Goal: Task Accomplishment & Management: Use online tool/utility

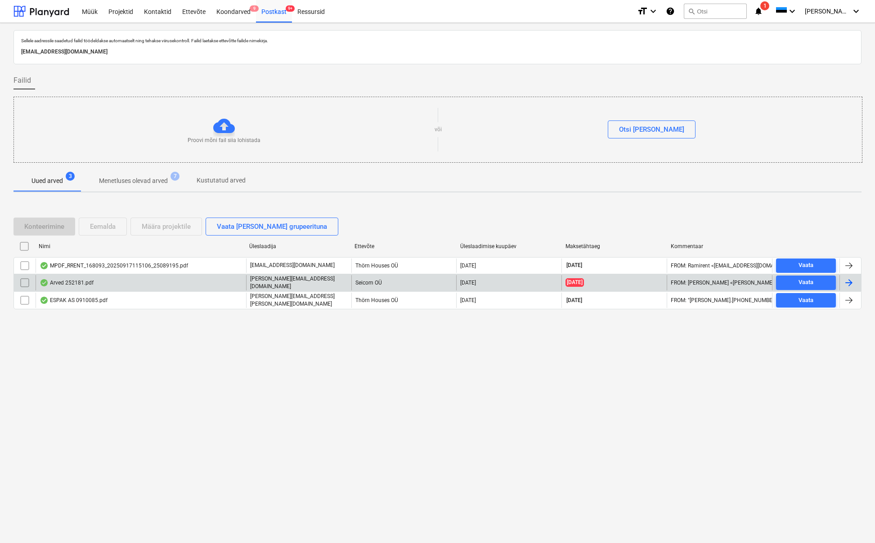
click at [89, 285] on div "Arved 252181.pdf" at bounding box center [67, 282] width 54 height 7
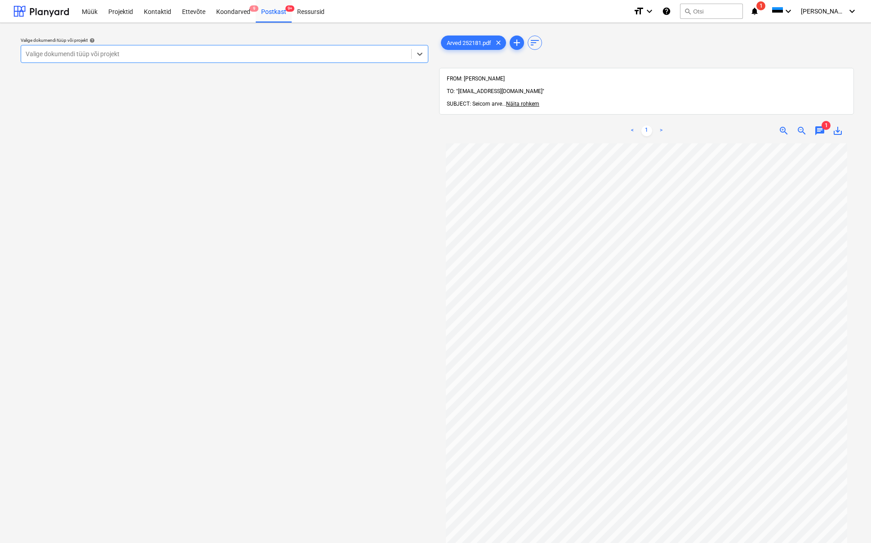
click at [825, 121] on span "1" at bounding box center [826, 125] width 9 height 9
click at [821, 125] on span "chat" at bounding box center [820, 130] width 11 height 11
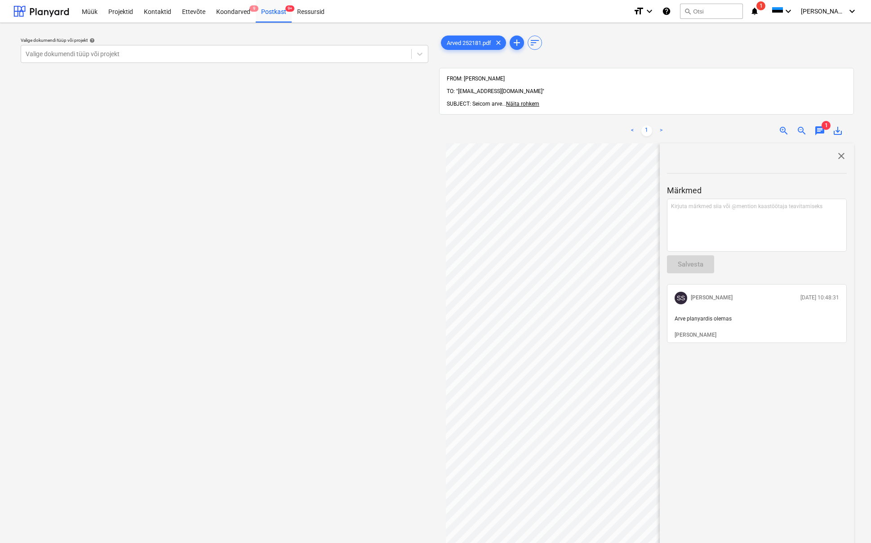
click at [841, 151] on span "close" at bounding box center [841, 156] width 11 height 11
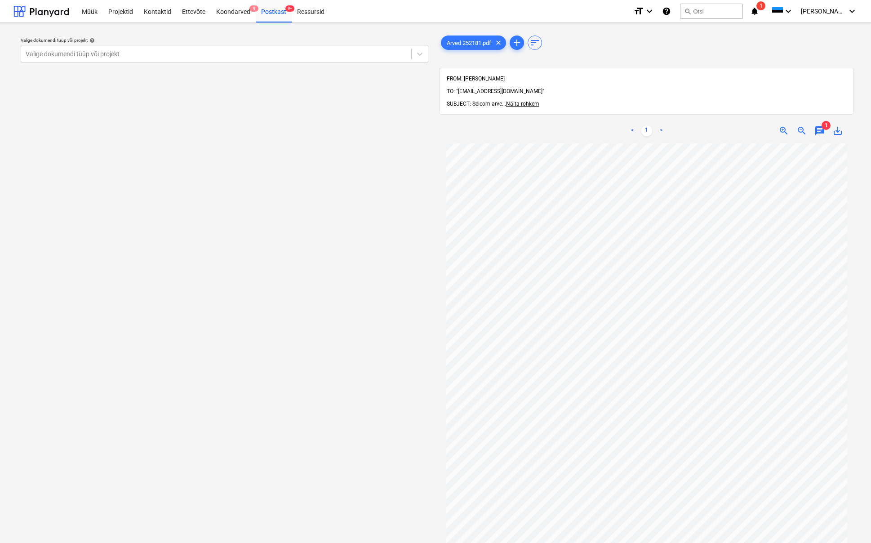
click at [822, 125] on span "chat" at bounding box center [820, 130] width 11 height 11
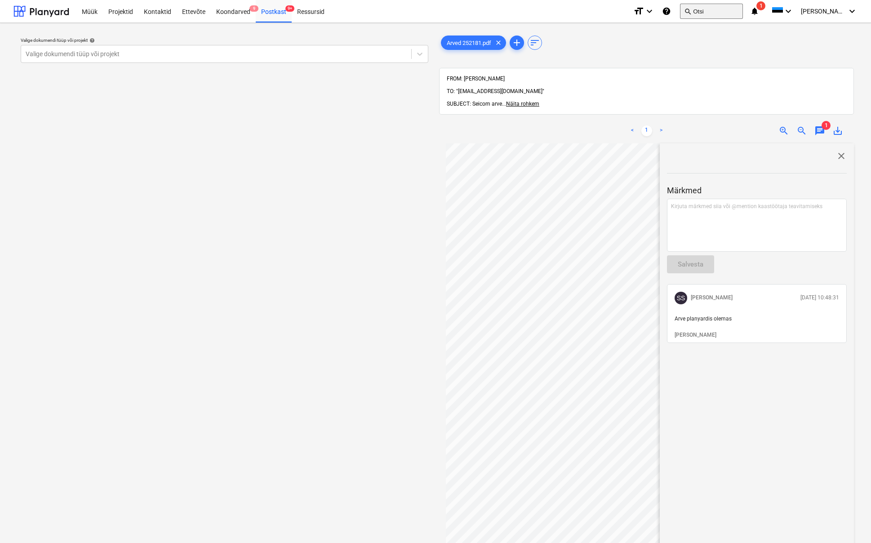
click at [724, 13] on button "search Otsi" at bounding box center [711, 11] width 63 height 15
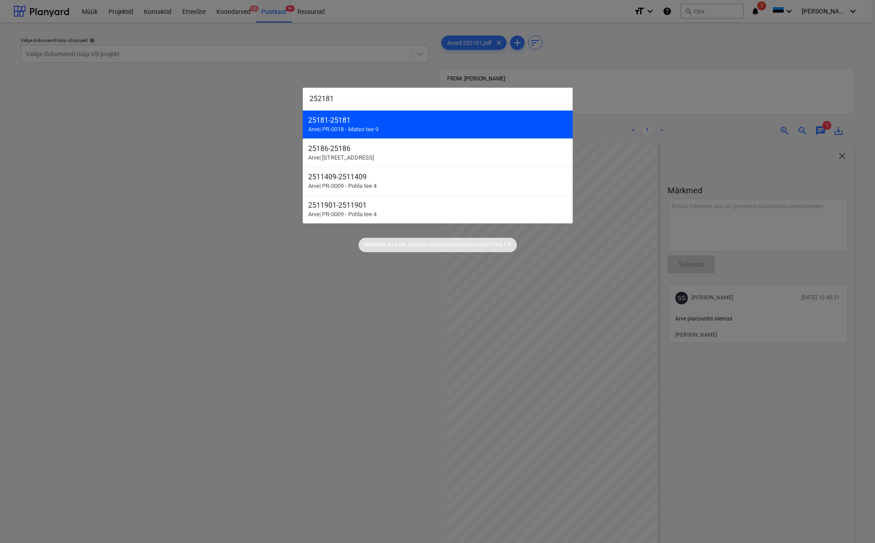
type input "252181"
click at [366, 130] on span "Arve | PR-0018 - Matso tee 9" at bounding box center [343, 129] width 70 height 7
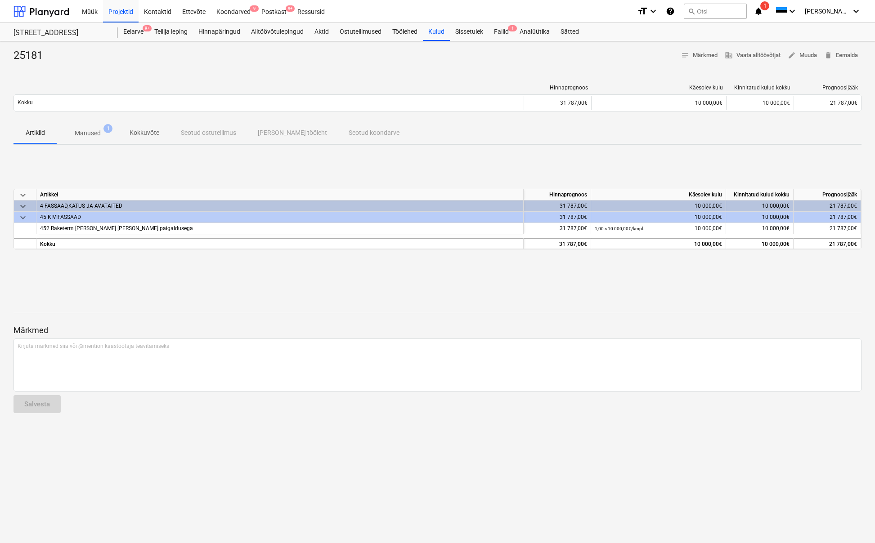
click at [86, 132] on p "Manused" at bounding box center [88, 133] width 26 height 9
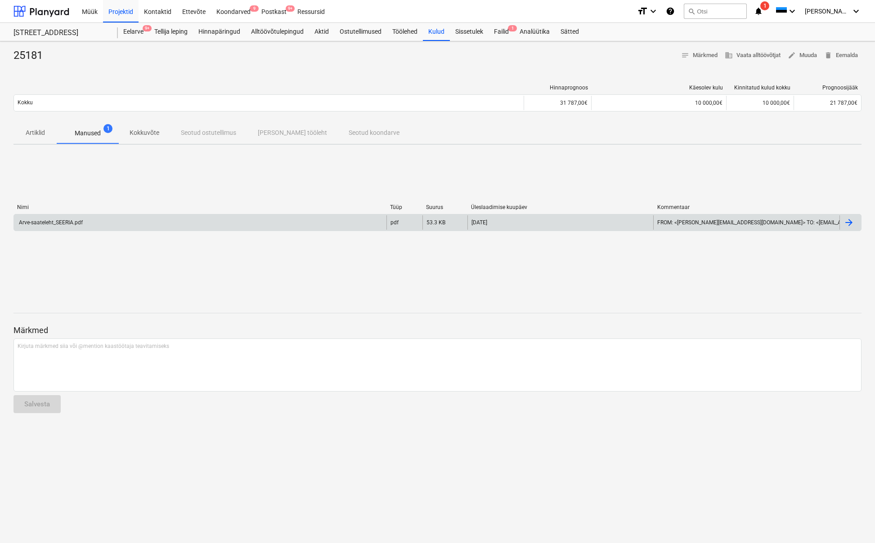
click at [73, 225] on div "Arve-saateleht_SEERIA.pdf" at bounding box center [200, 222] width 372 height 14
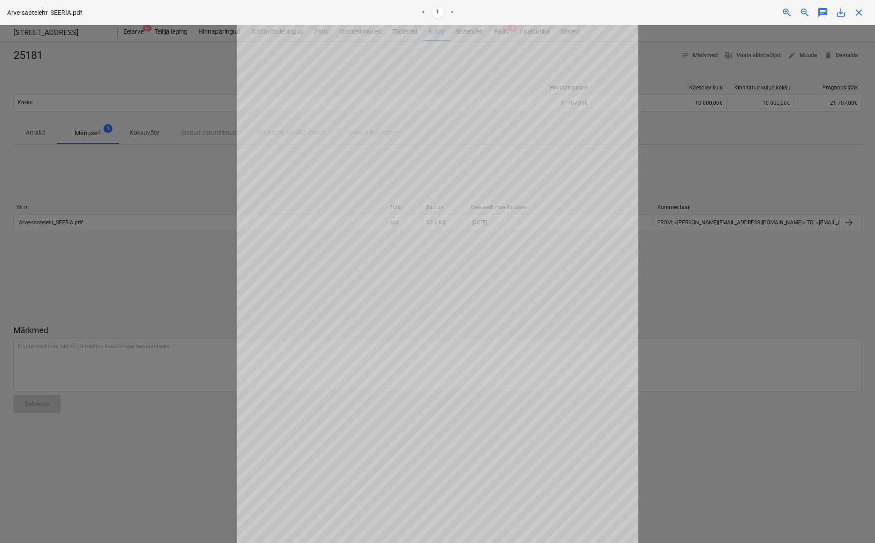
click at [856, 14] on span "close" at bounding box center [858, 12] width 11 height 11
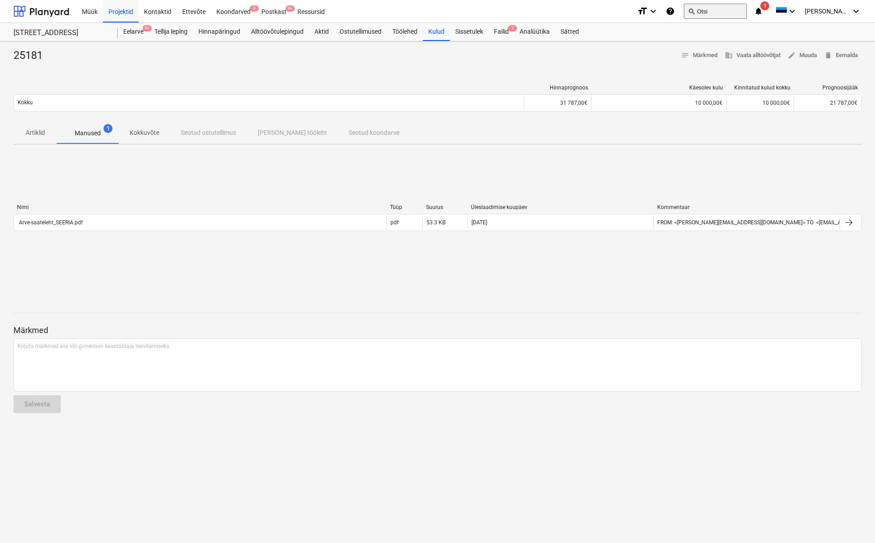
click at [732, 11] on button "search Otsi" at bounding box center [715, 11] width 63 height 15
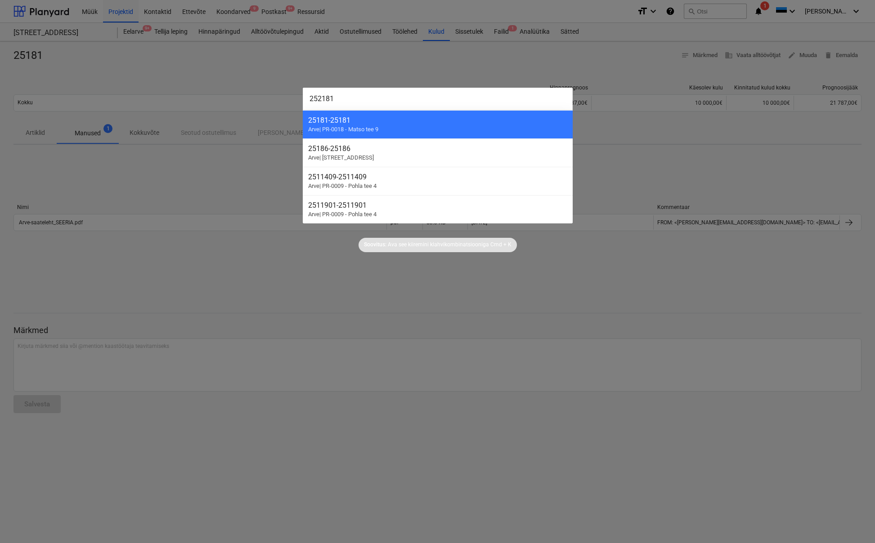
type input "252181"
click at [281, 285] on div at bounding box center [437, 271] width 875 height 543
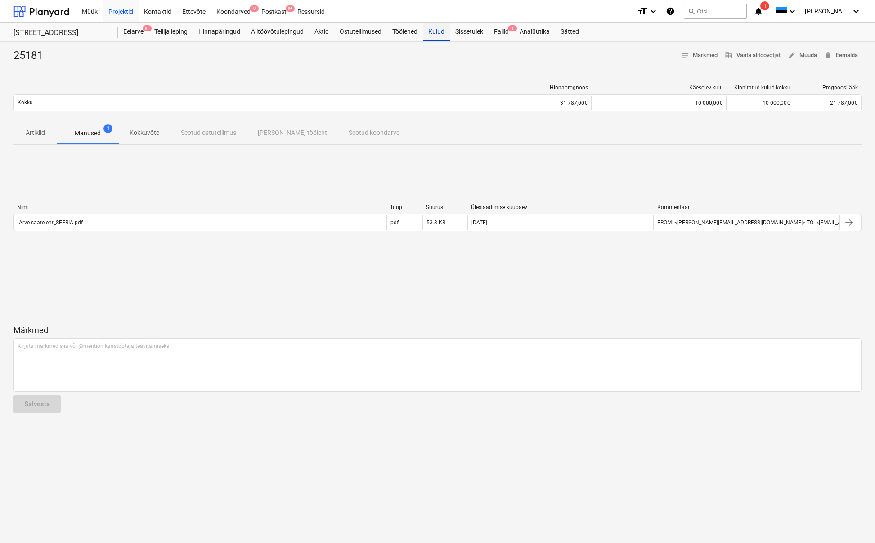
click at [433, 30] on div "Kulud" at bounding box center [436, 32] width 27 height 18
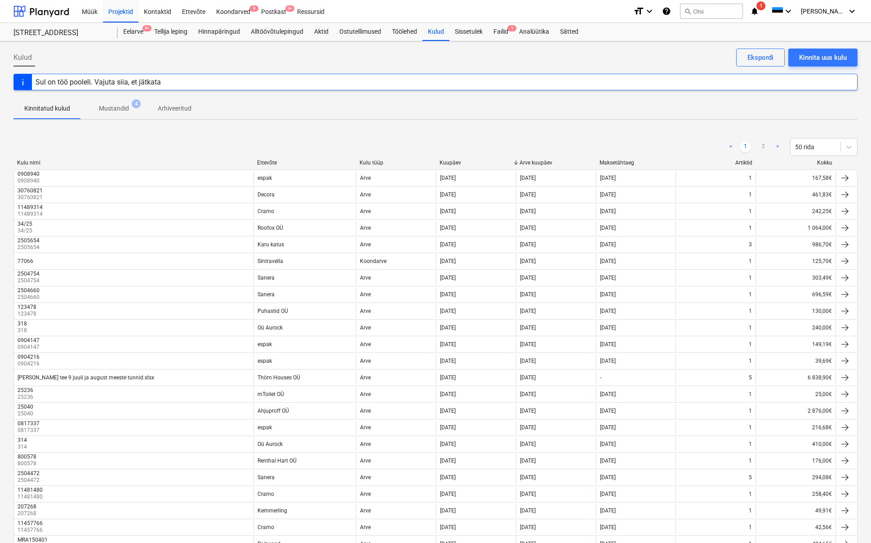
click at [268, 161] on div "Ettevõte" at bounding box center [304, 163] width 95 height 6
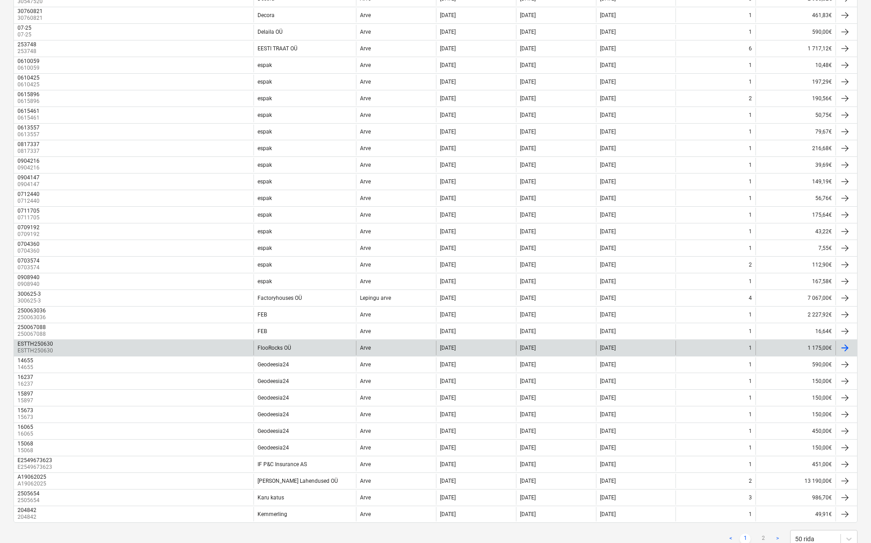
scroll to position [509, 0]
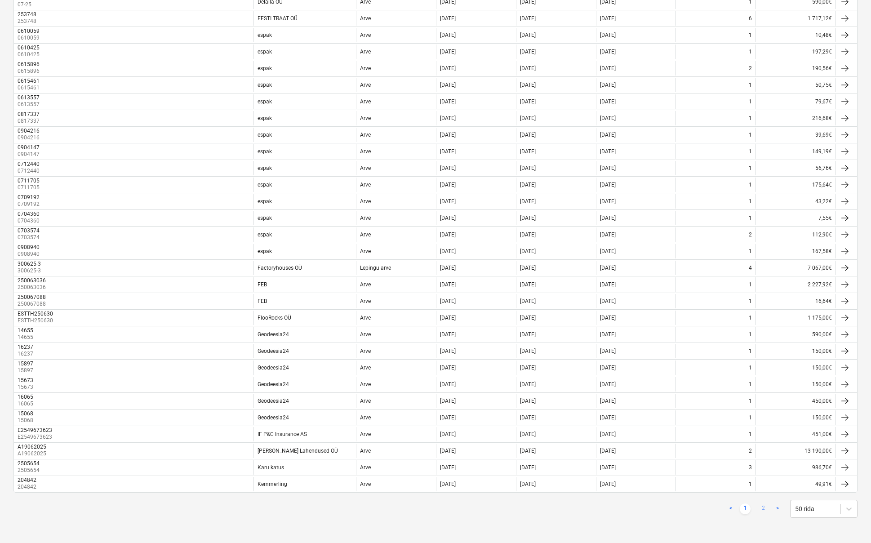
click at [765, 507] on link "2" at bounding box center [763, 509] width 11 height 11
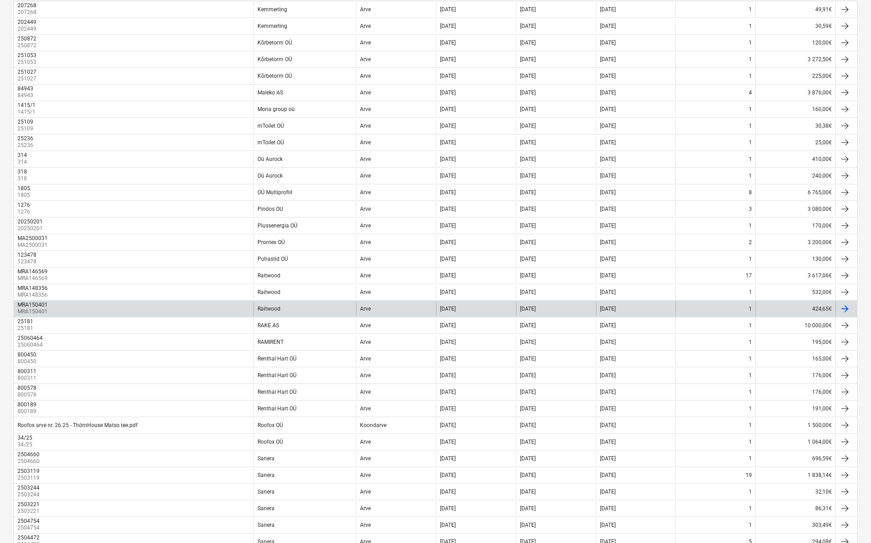
scroll to position [376, 0]
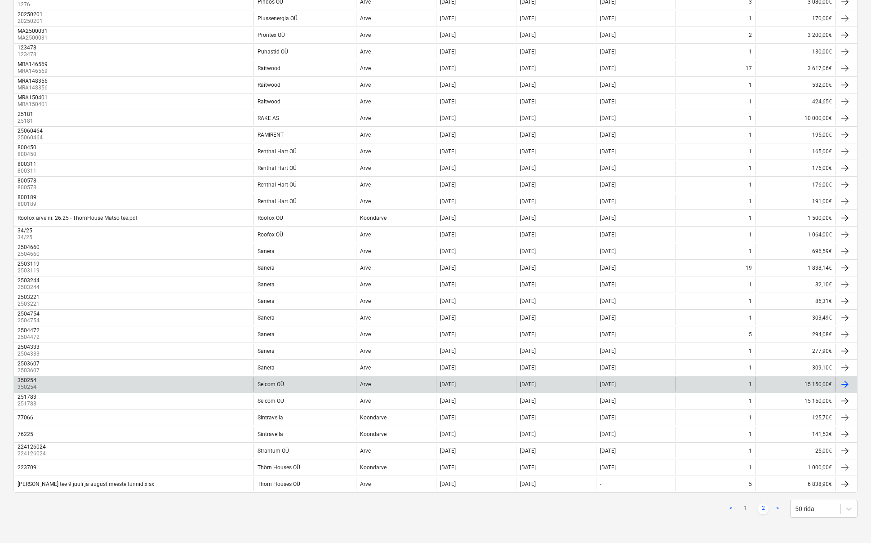
click at [852, 381] on div at bounding box center [847, 384] width 22 height 14
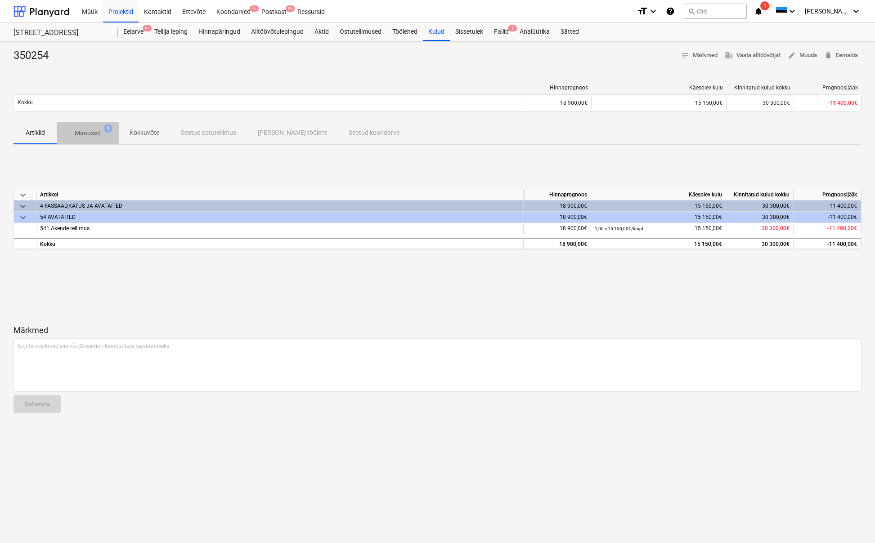
click at [82, 131] on p "Manused" at bounding box center [88, 133] width 26 height 9
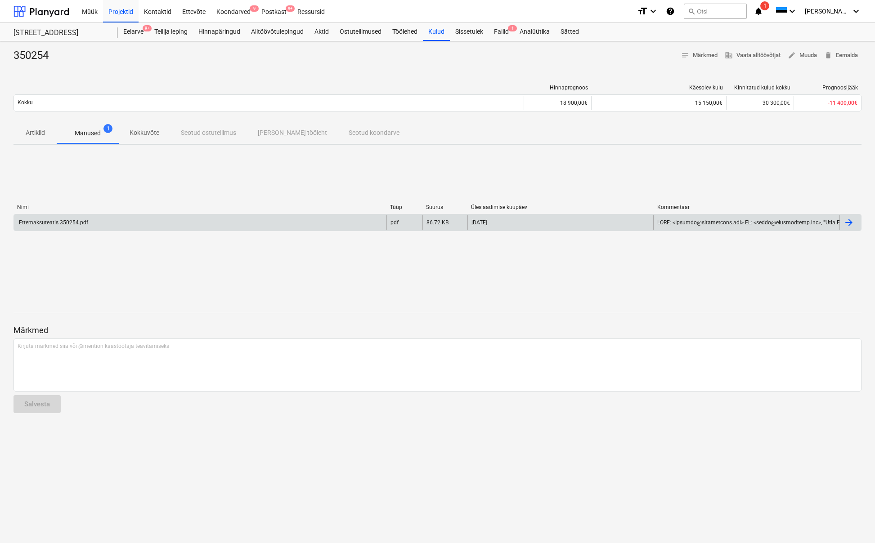
click at [100, 219] on div "Ettemaksuteatis 350254.pdf" at bounding box center [200, 222] width 372 height 14
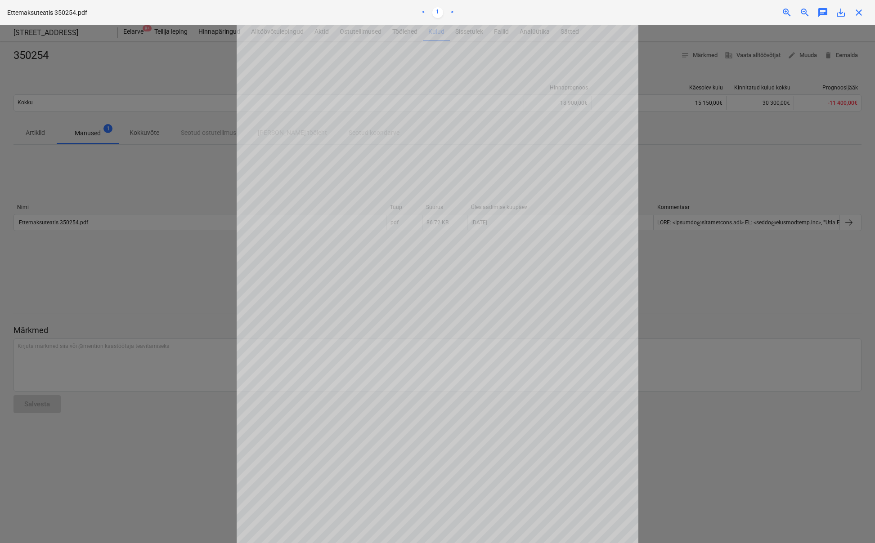
click at [859, 14] on span "close" at bounding box center [858, 12] width 11 height 11
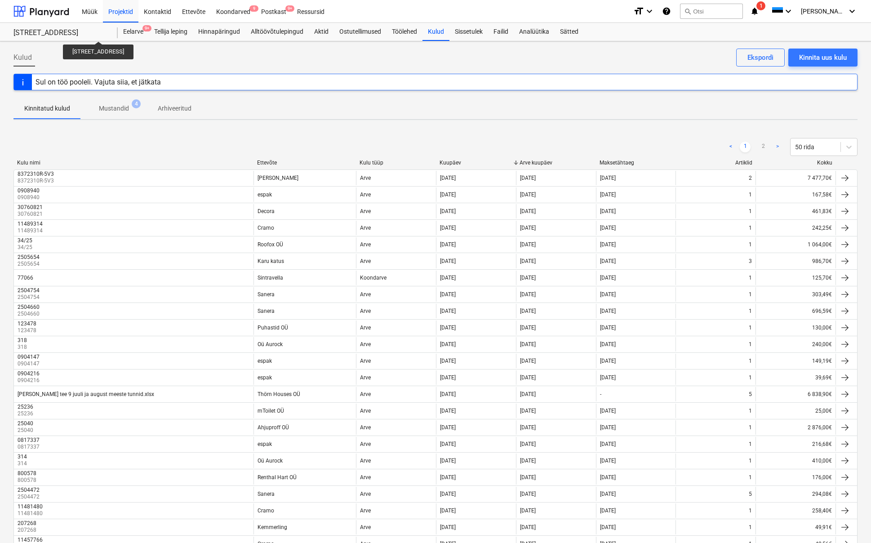
click at [266, 163] on div "Ettevõte" at bounding box center [304, 163] width 95 height 6
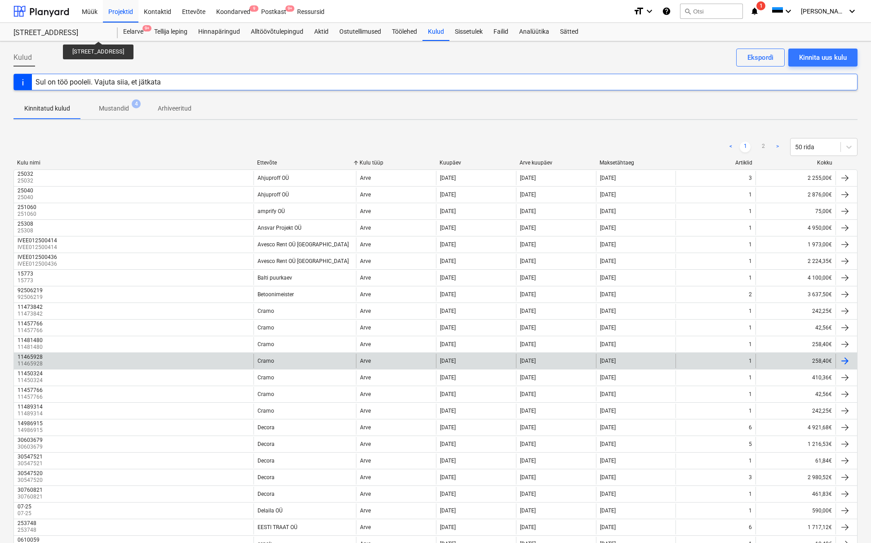
scroll to position [509, 0]
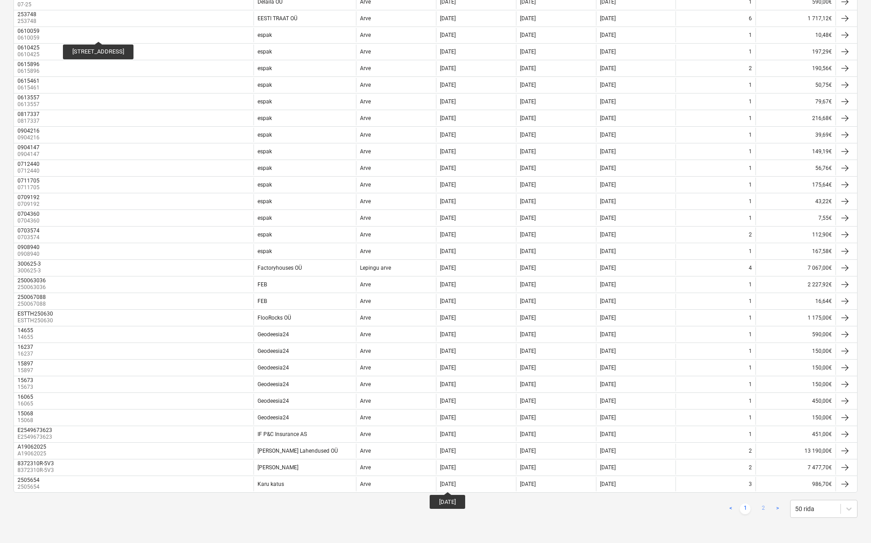
click at [763, 508] on link "2" at bounding box center [763, 509] width 11 height 11
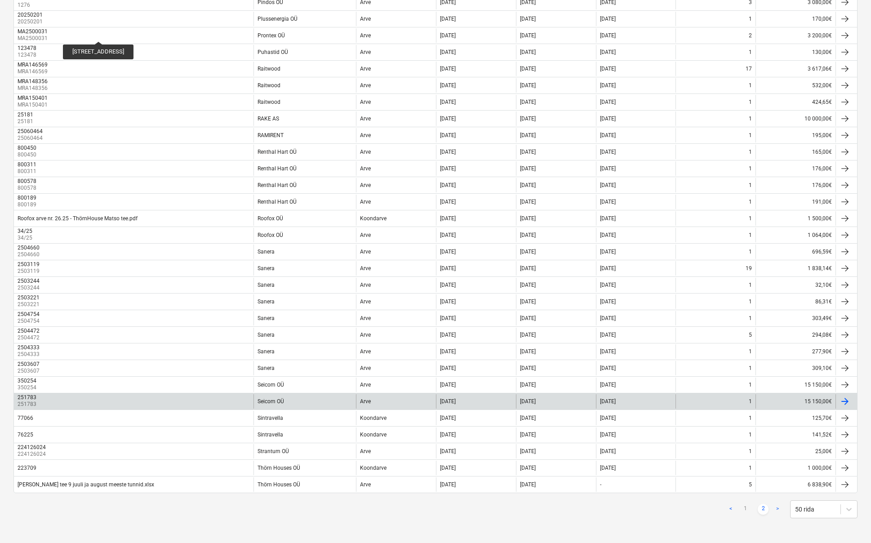
click at [273, 398] on div "Seicom OÜ" at bounding box center [305, 401] width 103 height 14
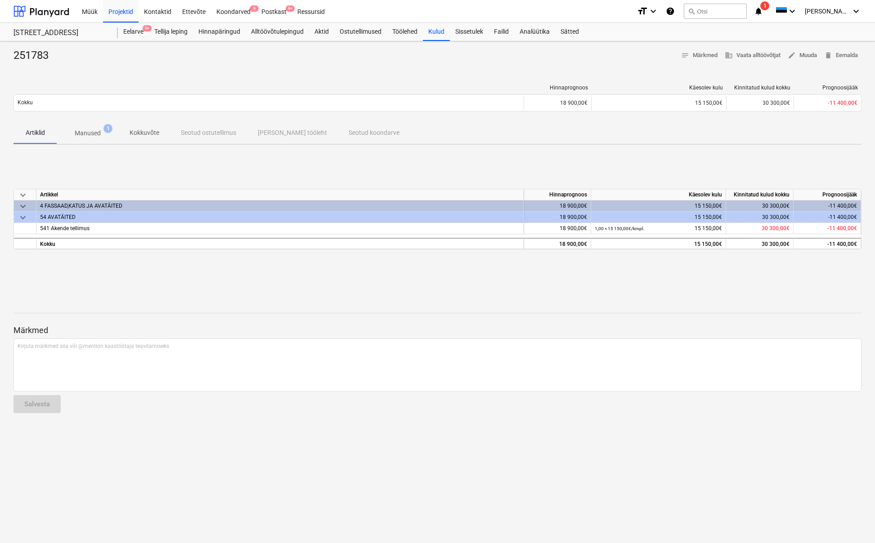
click at [92, 136] on p "Manused" at bounding box center [88, 133] width 26 height 9
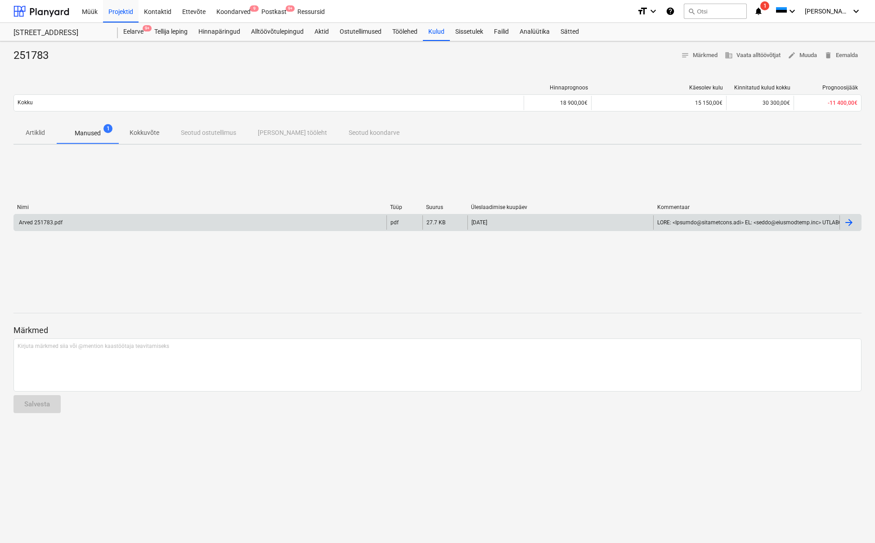
click at [225, 222] on div "Arved 251783.pdf" at bounding box center [200, 222] width 372 height 14
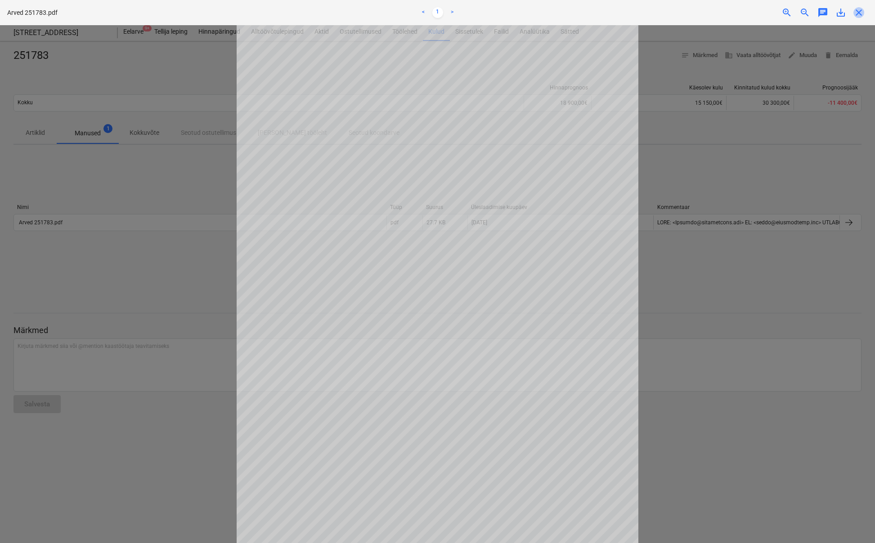
click at [856, 12] on span "close" at bounding box center [858, 12] width 11 height 11
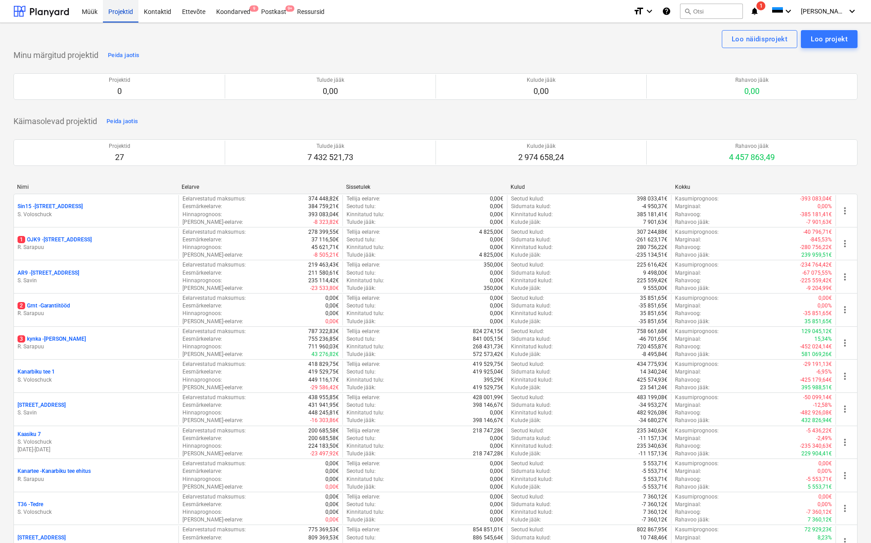
click at [128, 13] on div "Projektid" at bounding box center [121, 11] width 36 height 23
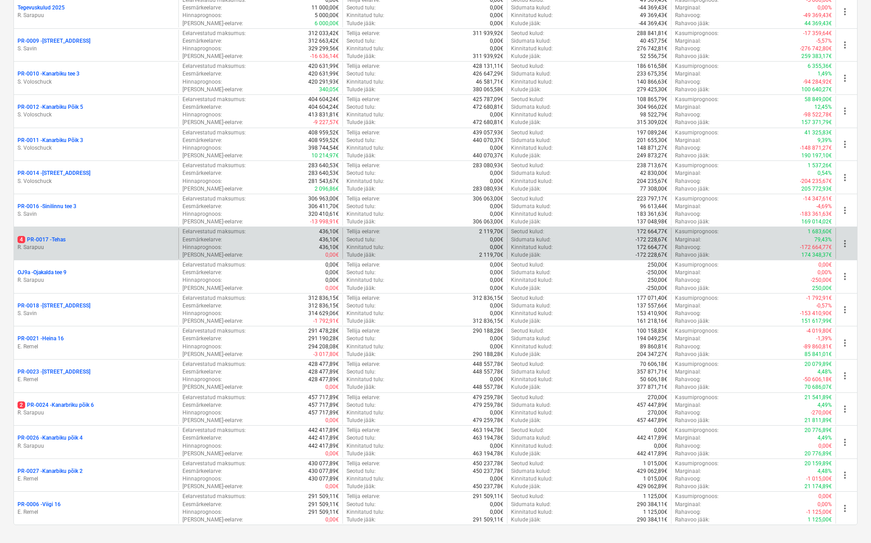
scroll to position [669, 0]
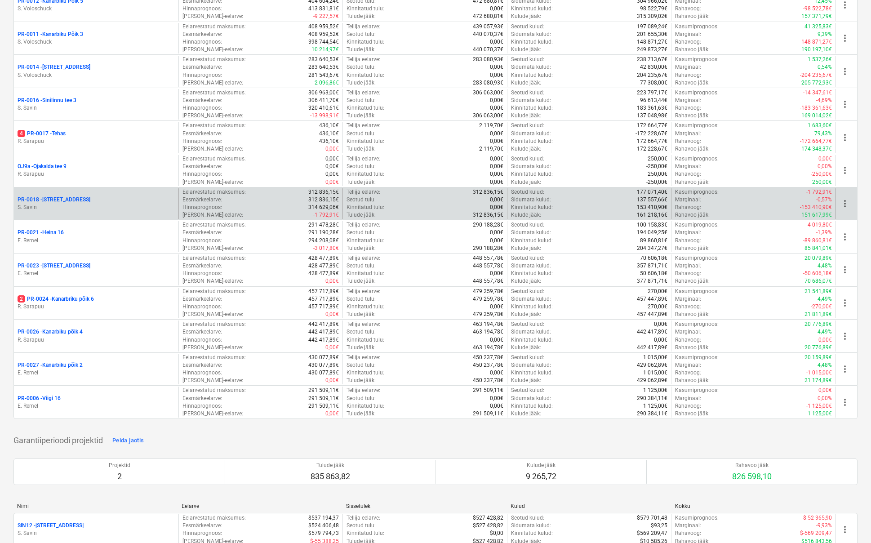
click at [78, 196] on div "PR-0018 - Matso tee 9" at bounding box center [96, 200] width 157 height 8
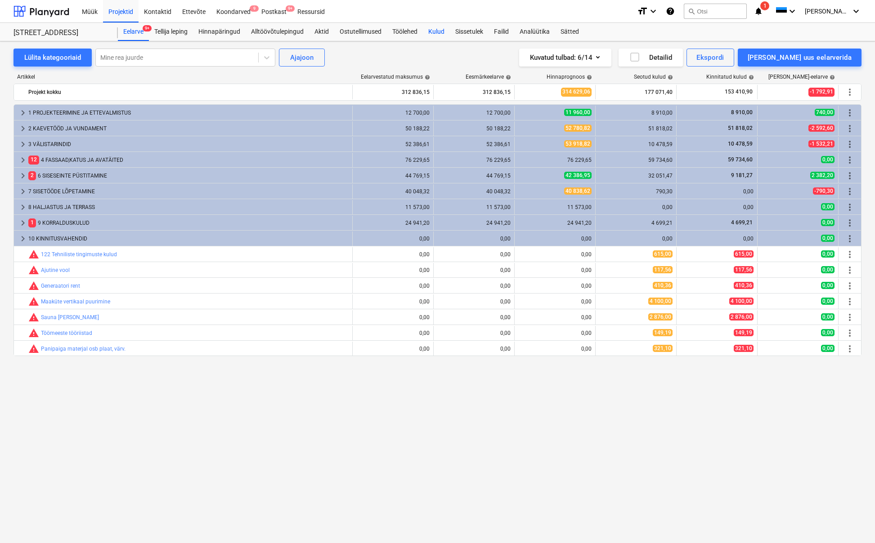
click at [436, 31] on div "Kulud" at bounding box center [436, 32] width 27 height 18
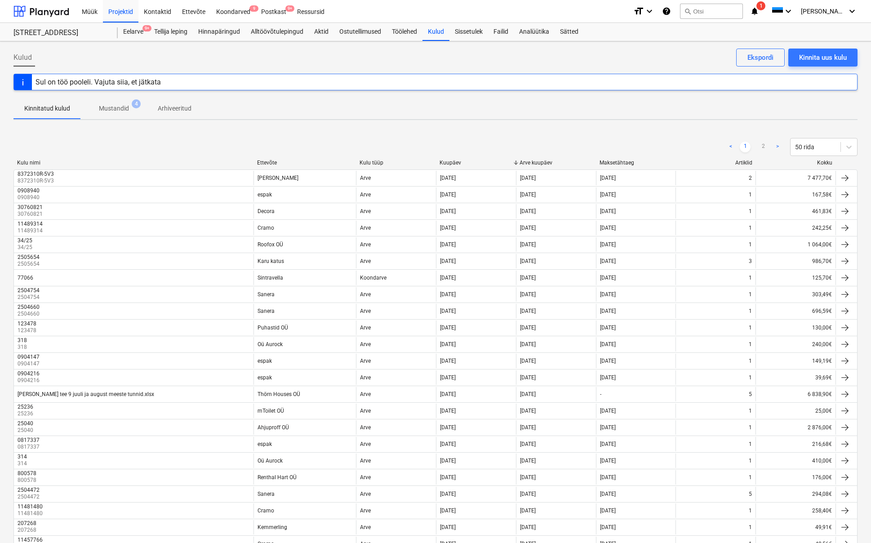
click at [264, 161] on div "Ettevõte" at bounding box center [304, 163] width 95 height 6
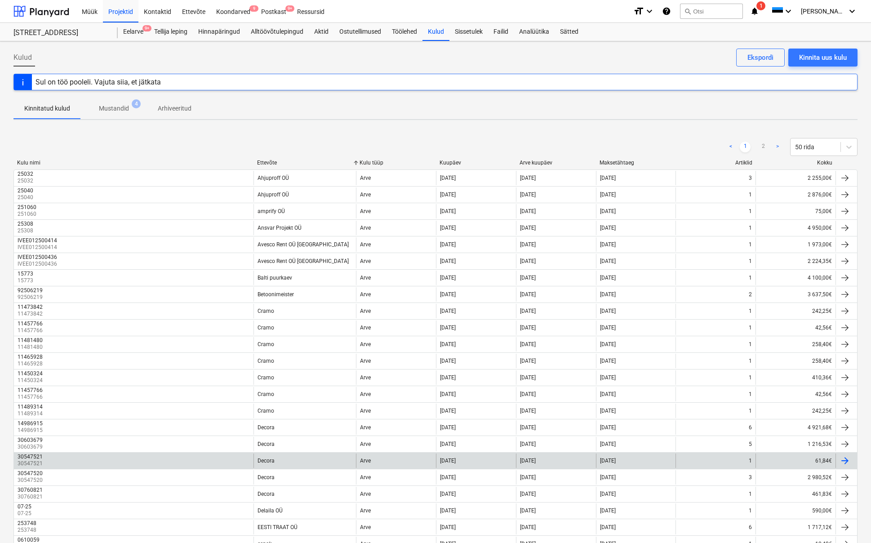
scroll to position [509, 0]
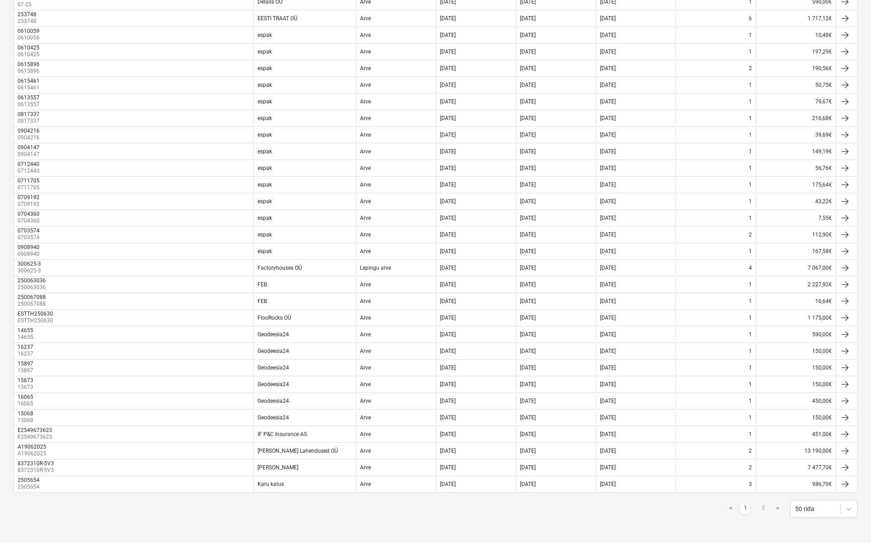
click at [765, 508] on link "2" at bounding box center [763, 509] width 11 height 11
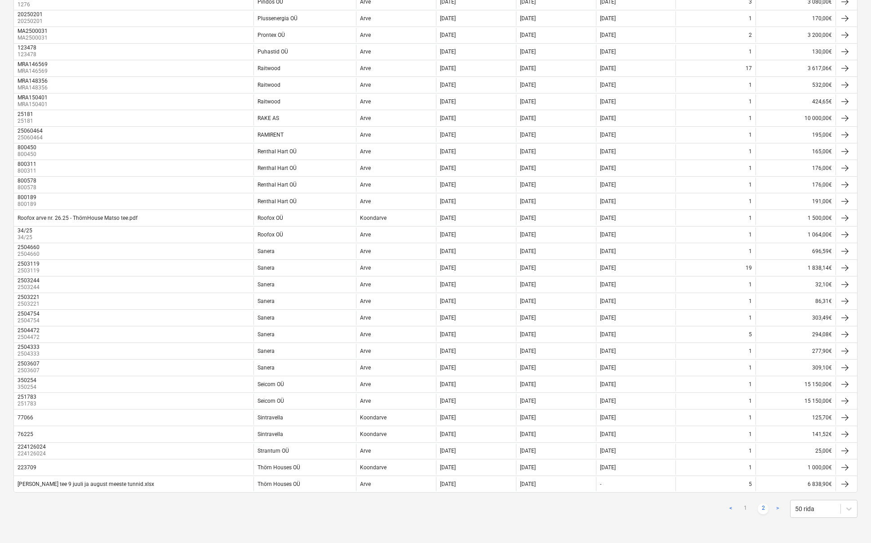
scroll to position [392, 0]
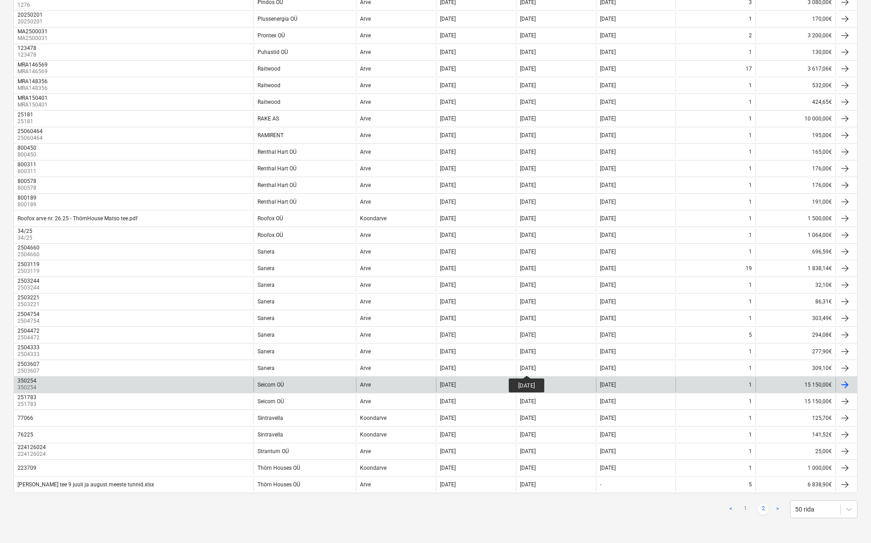
click at [62, 387] on div "350254 350254" at bounding box center [134, 385] width 240 height 14
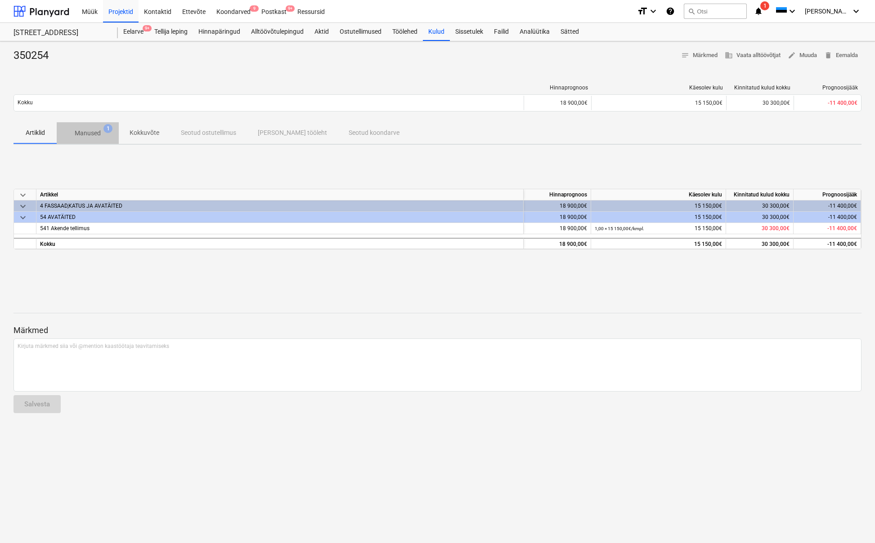
click at [83, 132] on p "Manused" at bounding box center [88, 133] width 26 height 9
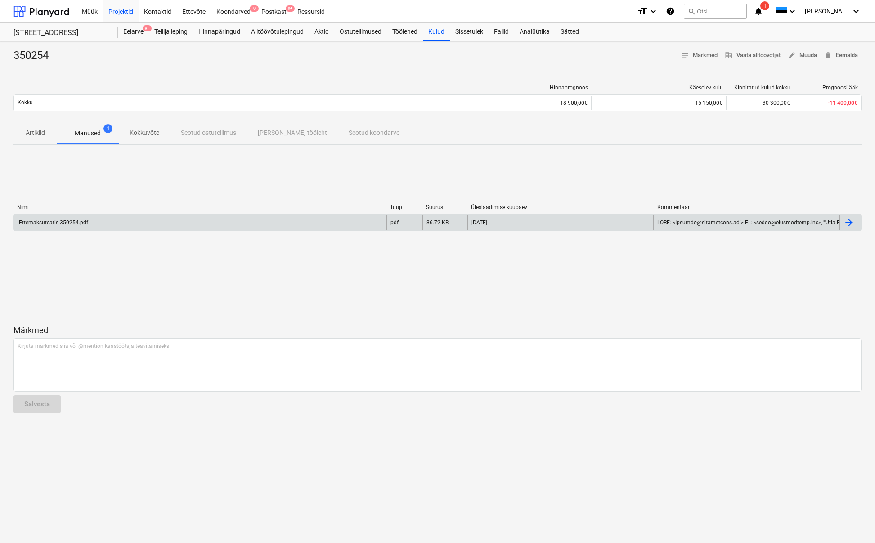
click at [89, 221] on div "Ettemaksuteatis 350254.pdf" at bounding box center [200, 222] width 372 height 14
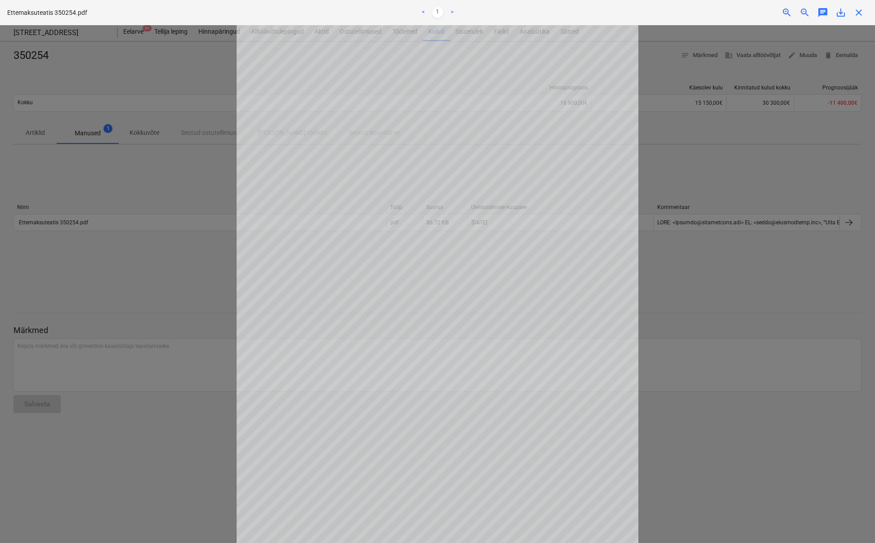
click at [860, 13] on span "close" at bounding box center [858, 12] width 11 height 11
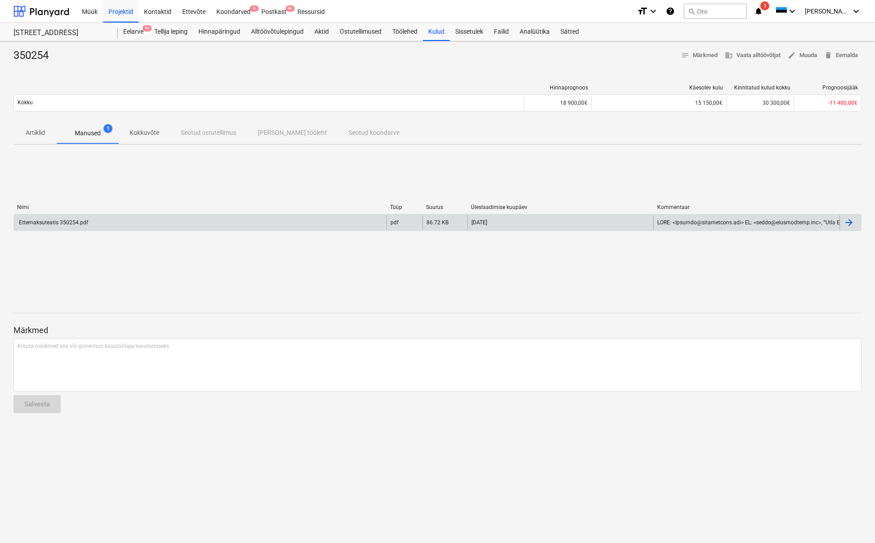
click at [846, 225] on div at bounding box center [848, 222] width 11 height 11
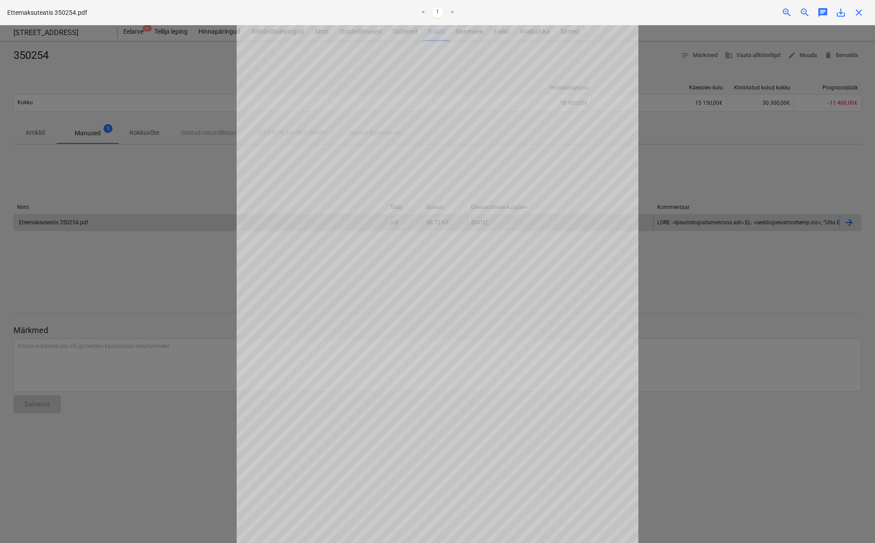
click at [837, 11] on span "save_alt" at bounding box center [840, 12] width 11 height 11
click at [861, 11] on span "close" at bounding box center [858, 12] width 11 height 11
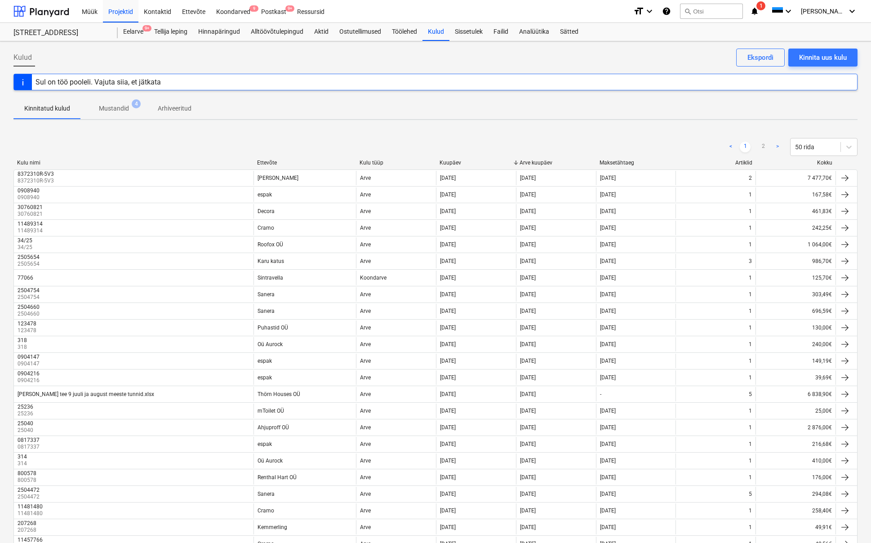
click at [264, 162] on div "Ettevõte" at bounding box center [304, 163] width 95 height 6
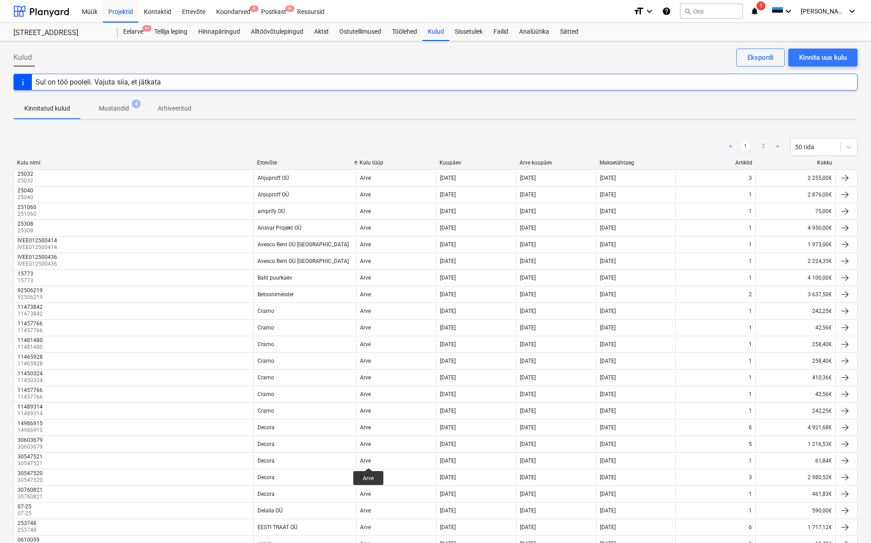
scroll to position [509, 0]
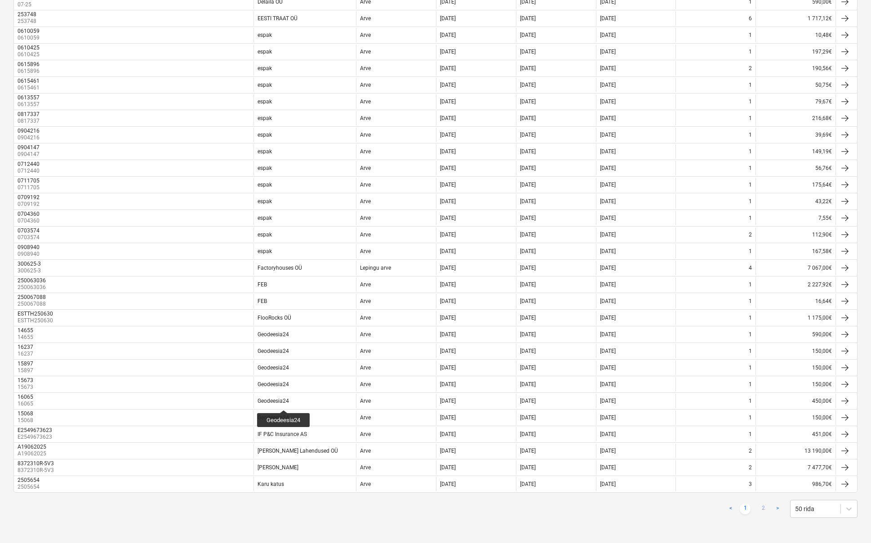
click at [763, 507] on link "2" at bounding box center [763, 509] width 11 height 11
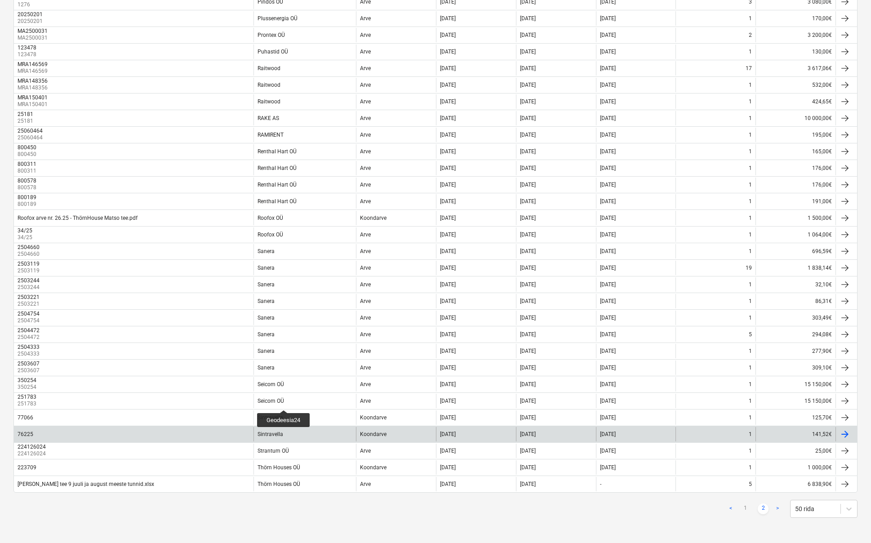
scroll to position [392, 0]
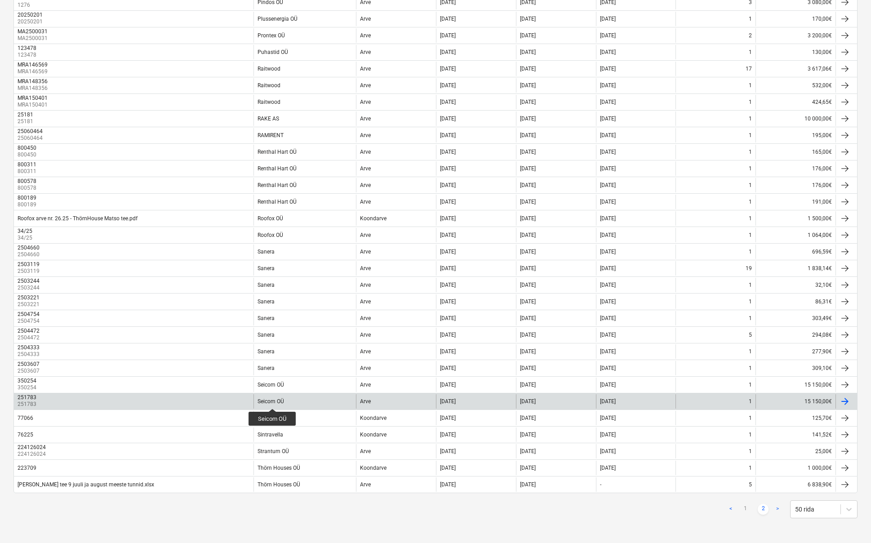
click at [273, 401] on div "Seicom OÜ" at bounding box center [271, 401] width 27 height 6
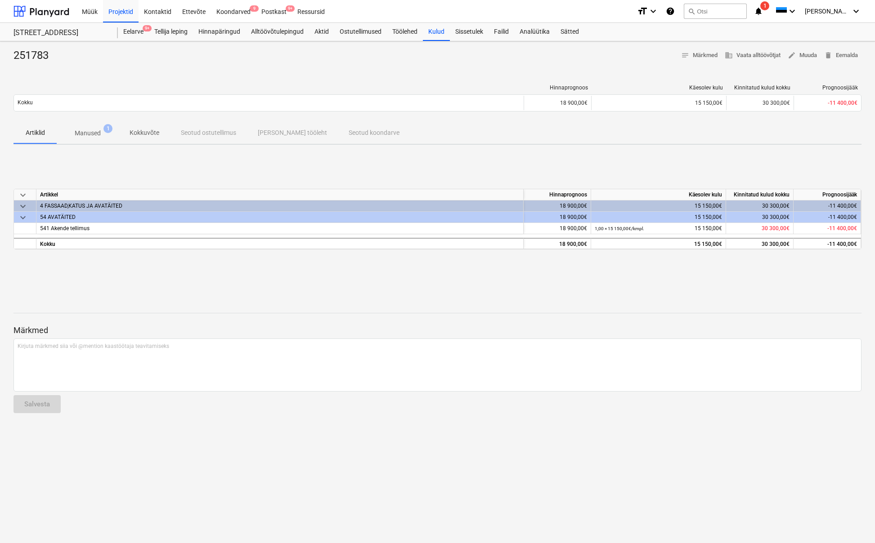
click at [95, 131] on p "Manused" at bounding box center [88, 133] width 26 height 9
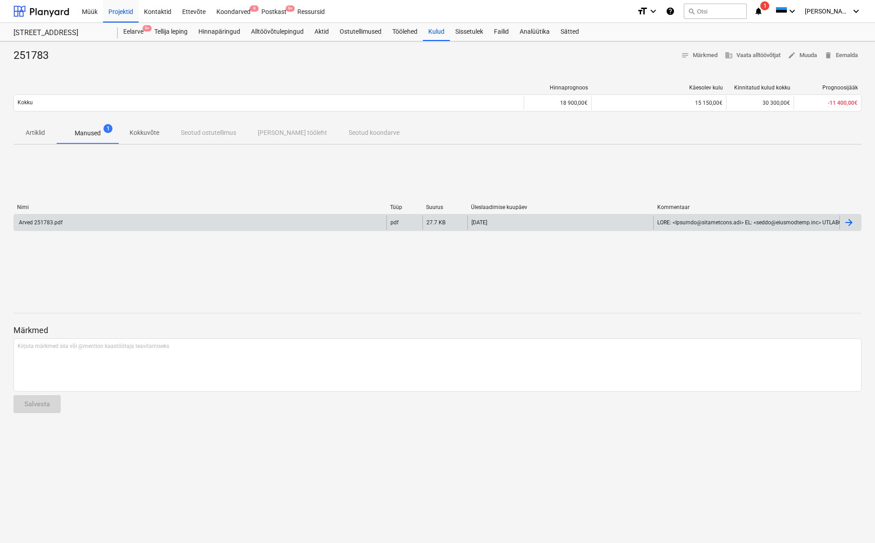
click at [43, 226] on div "Arved 251783.pdf" at bounding box center [200, 222] width 372 height 14
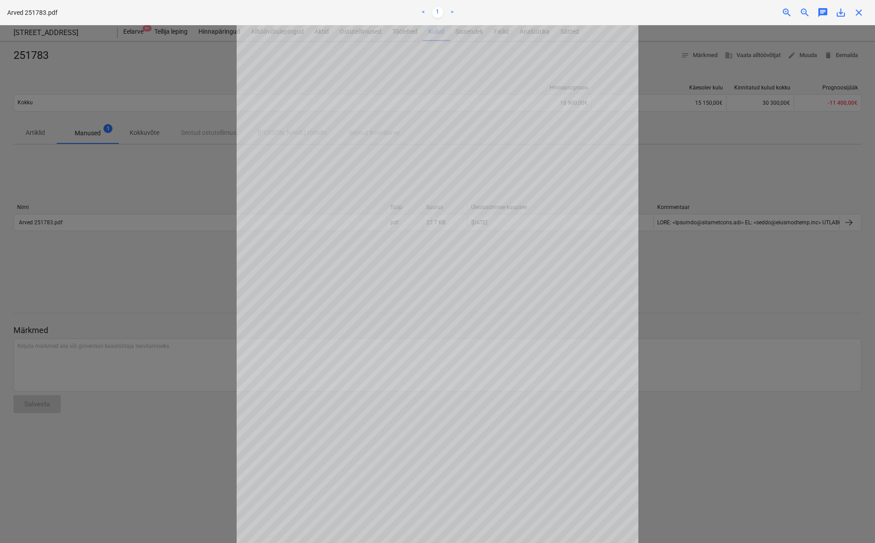
click at [839, 12] on span "save_alt" at bounding box center [840, 12] width 11 height 11
click at [857, 14] on span "close" at bounding box center [858, 12] width 11 height 11
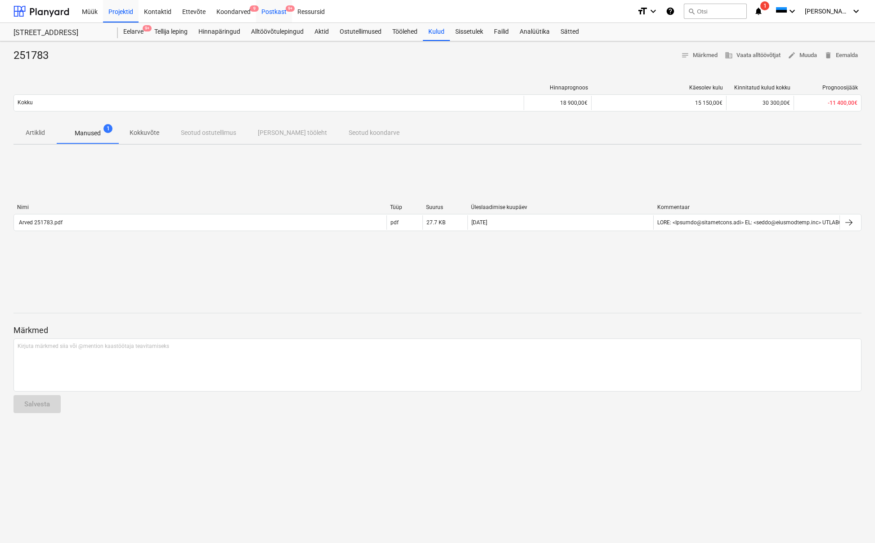
click at [261, 8] on div "Postkast 9+" at bounding box center [274, 11] width 36 height 23
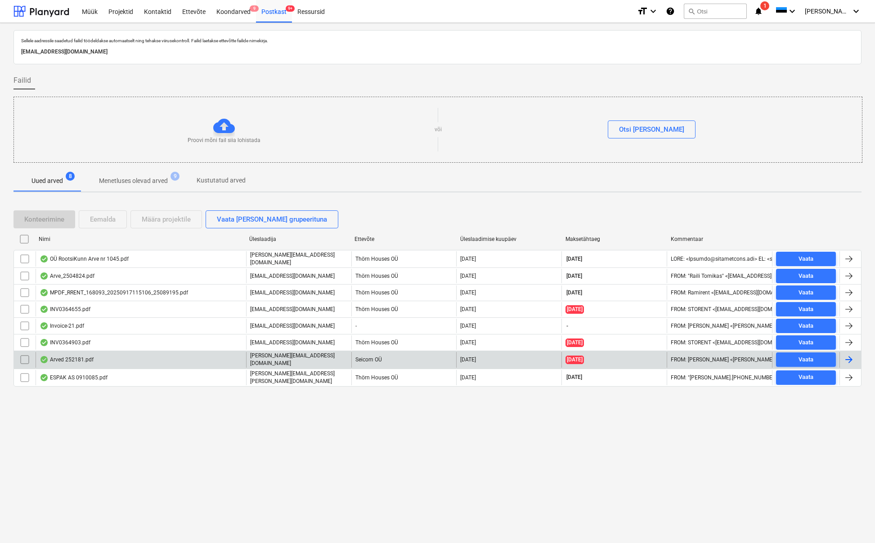
click at [85, 356] on div "Arved 252181.pdf" at bounding box center [67, 359] width 54 height 7
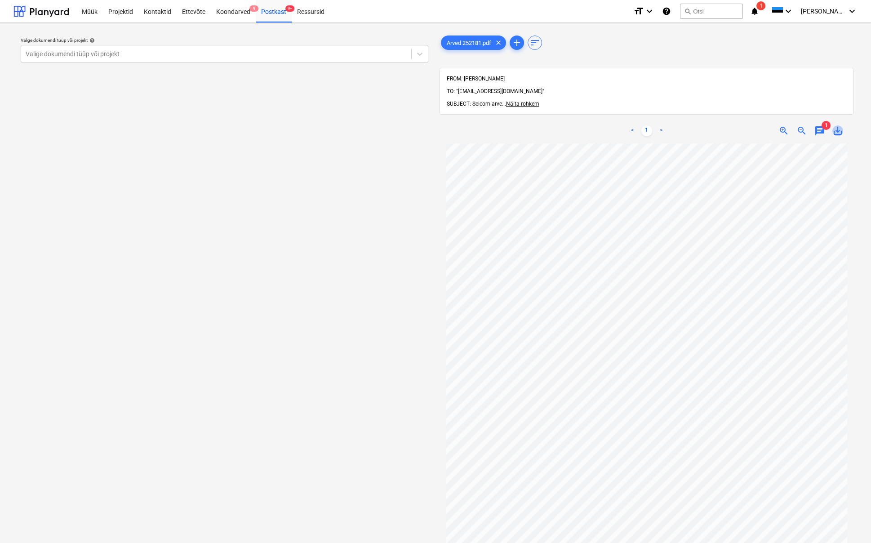
click at [839, 125] on span "save_alt" at bounding box center [838, 130] width 11 height 11
click at [271, 11] on div "Postkast 9+" at bounding box center [274, 11] width 36 height 23
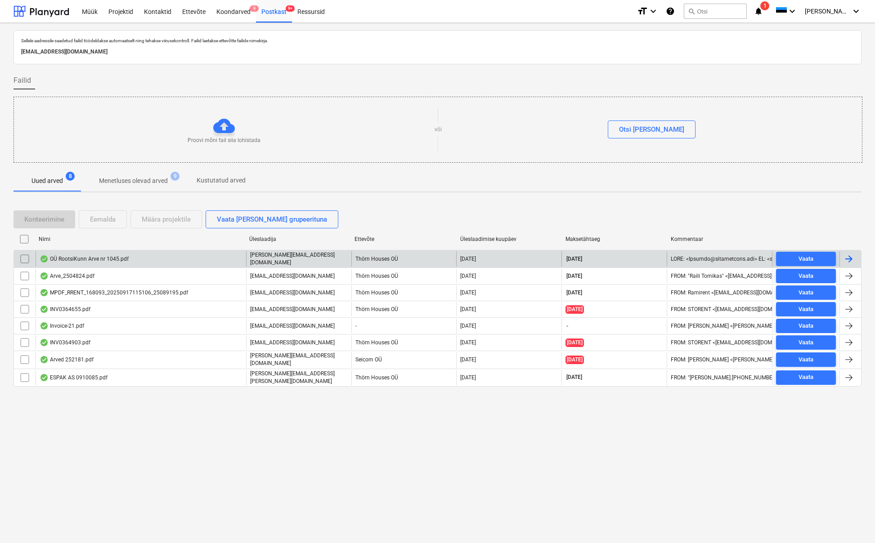
click at [95, 259] on div "OÜ RootsiKunn Arve nr 1045.pdf" at bounding box center [84, 258] width 89 height 7
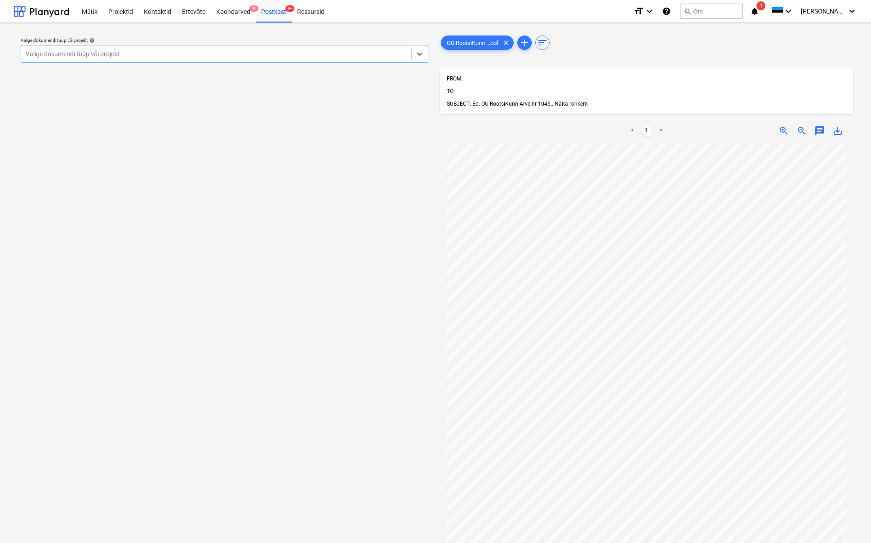
click at [571, 101] on span "Näita rohkem" at bounding box center [571, 104] width 33 height 6
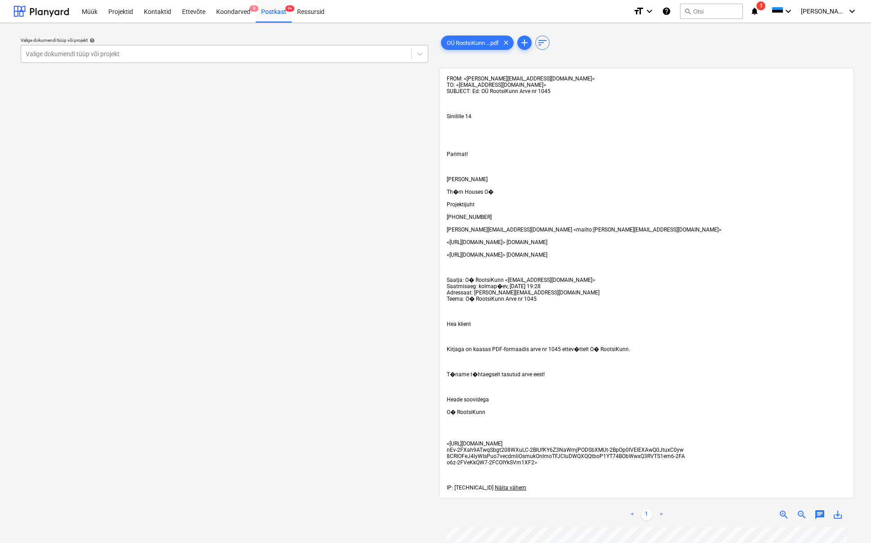
click at [63, 53] on div "Valige dokumendi tüüp või projekt" at bounding box center [216, 53] width 381 height 7
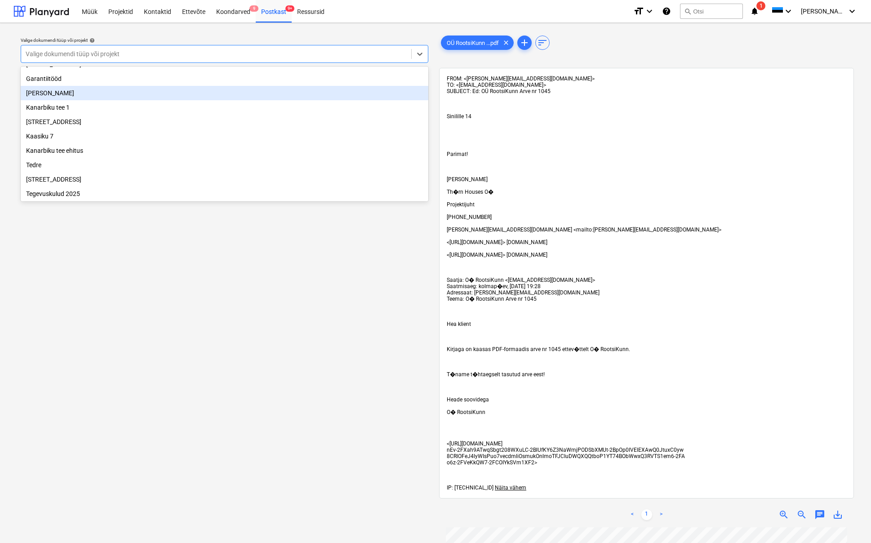
scroll to position [148, 0]
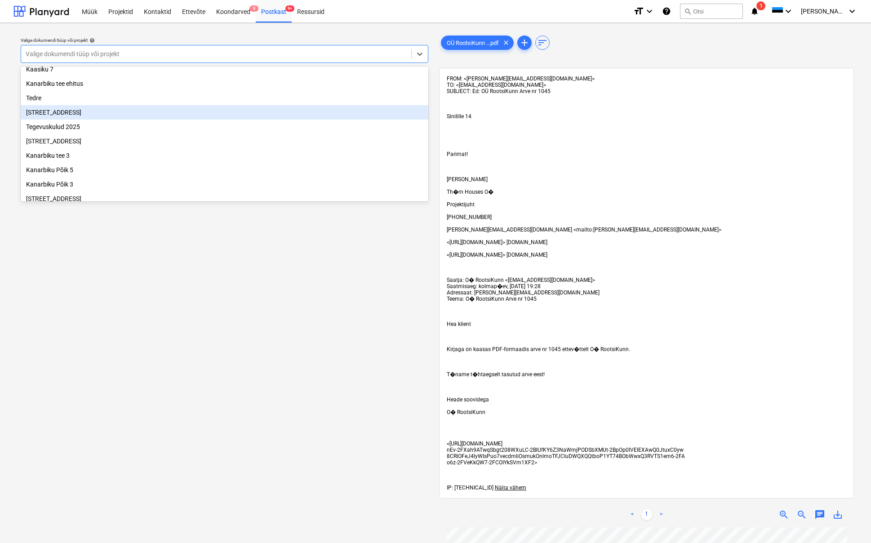
click at [60, 114] on div "Sinilille tee 14" at bounding box center [225, 112] width 408 height 14
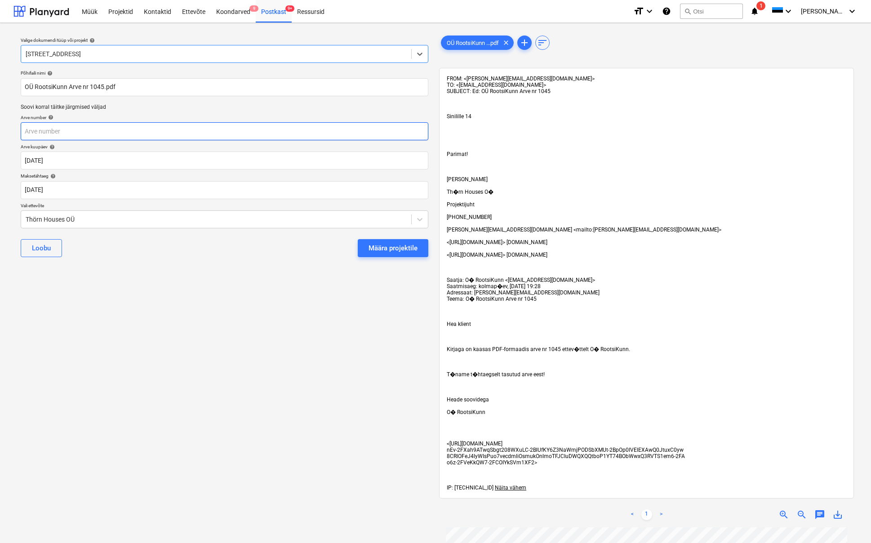
click at [30, 133] on input "text" at bounding box center [225, 131] width 408 height 18
type input "1045"
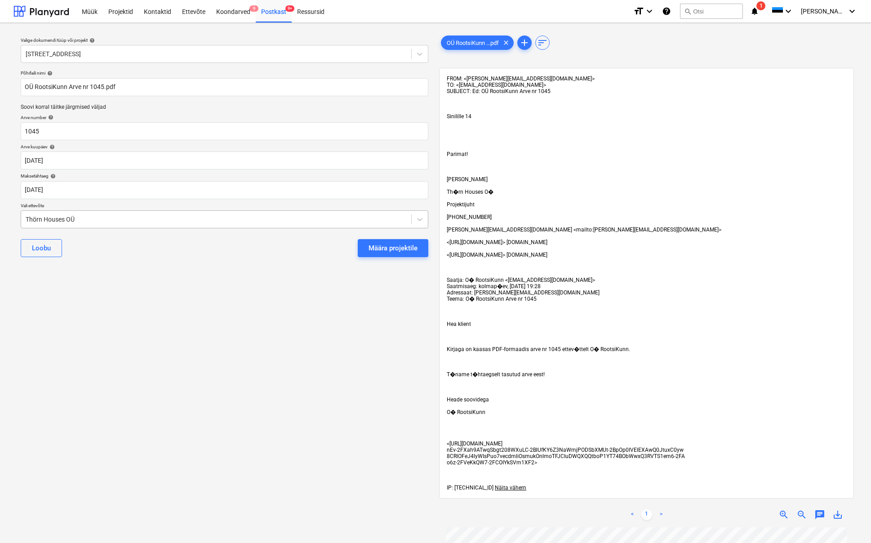
click at [25, 214] on div "Thörn Houses OÜ" at bounding box center [216, 219] width 390 height 13
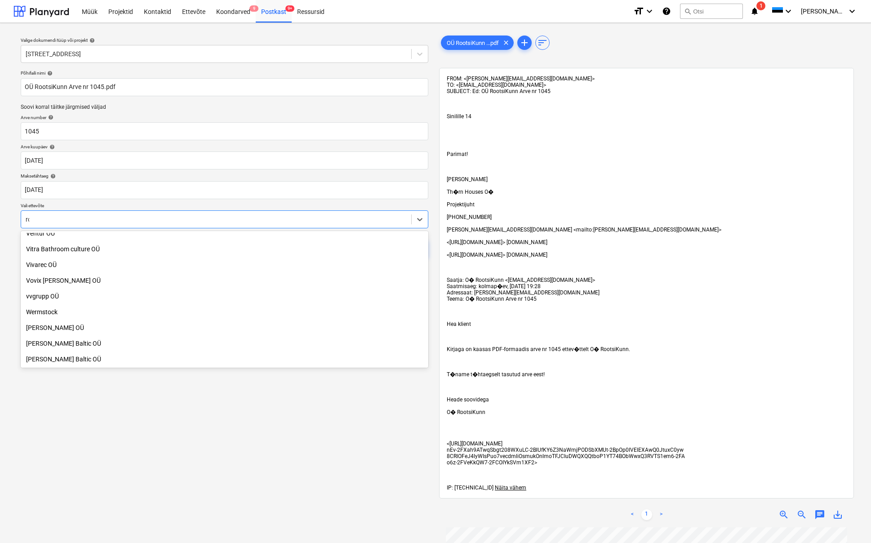
scroll to position [510, 0]
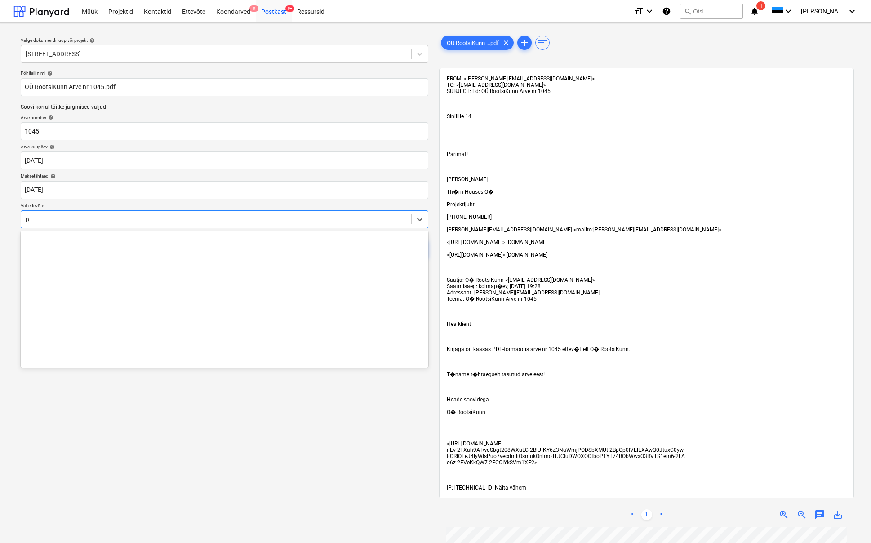
type input "roo"
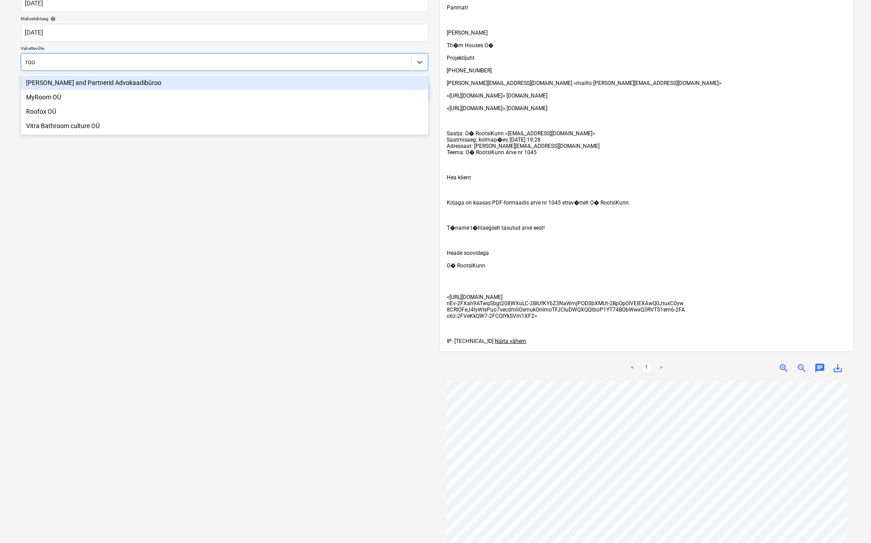
scroll to position [245, 0]
